Goal: Transaction & Acquisition: Purchase product/service

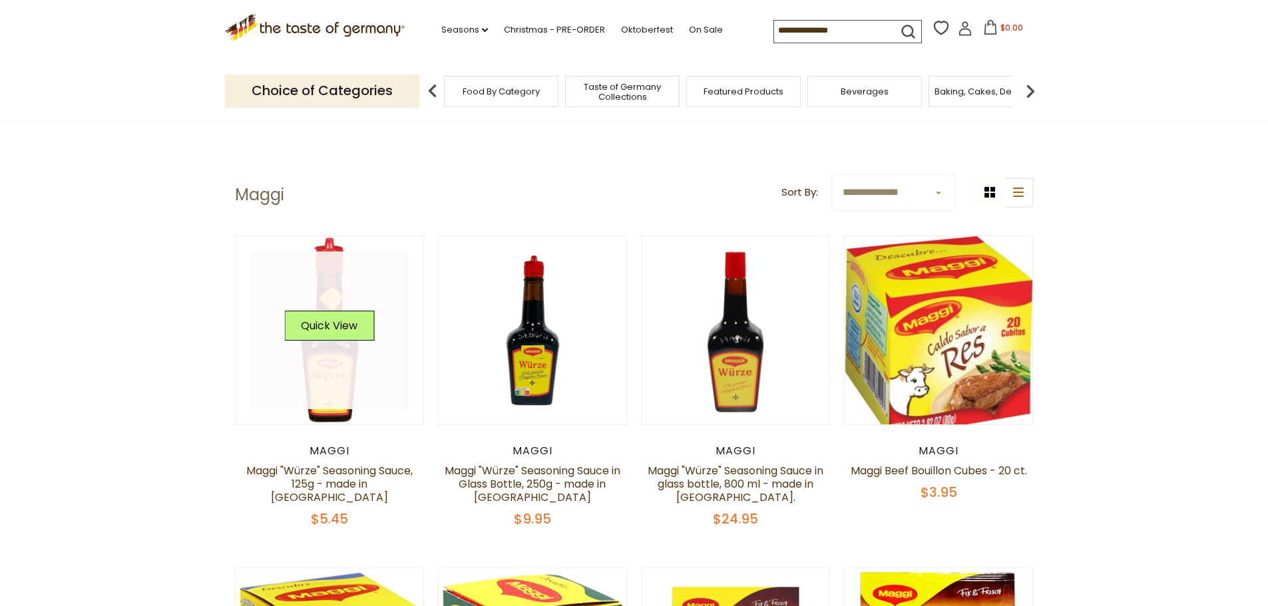
click at [387, 381] on link at bounding box center [329, 331] width 158 height 158
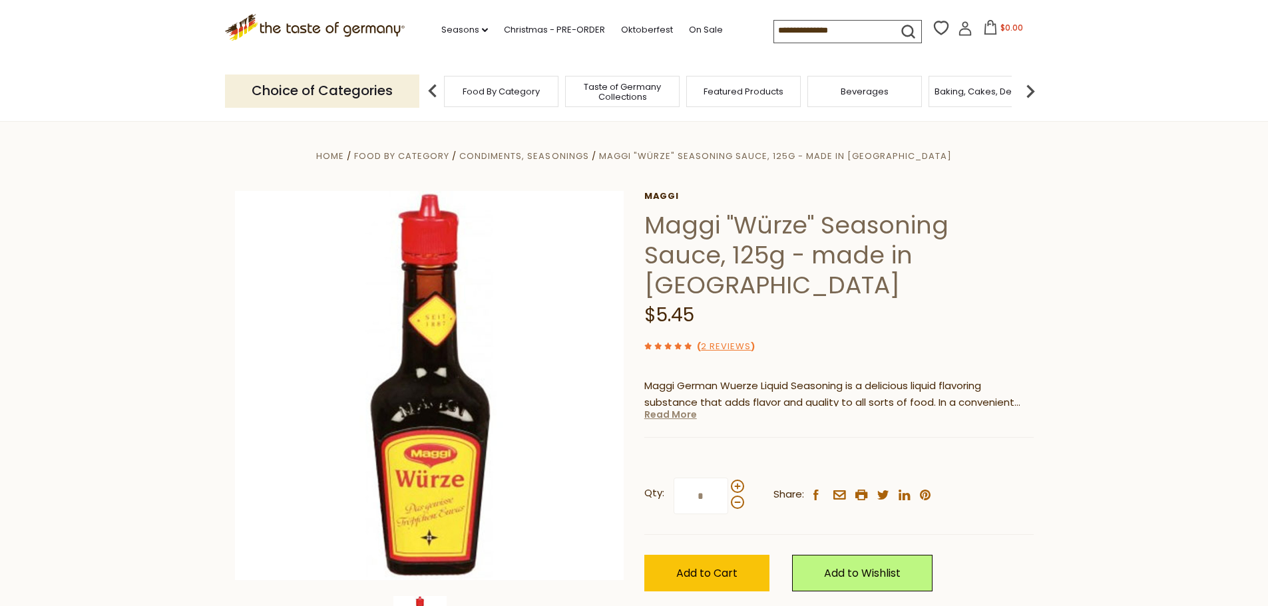
click at [667, 408] on link "Read More" at bounding box center [670, 414] width 53 height 13
